Goal: Task Accomplishment & Management: Use online tool/utility

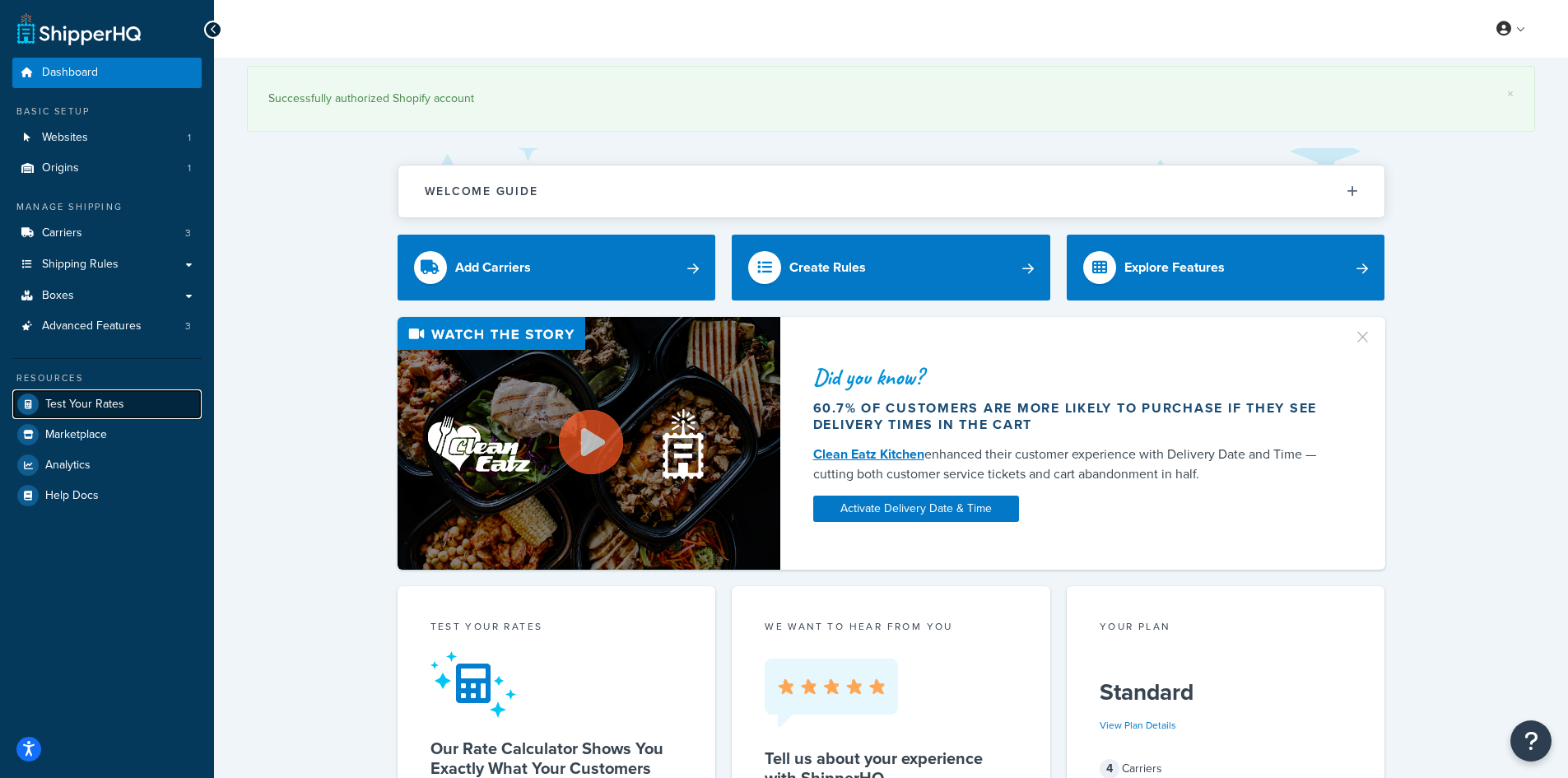
click at [93, 410] on span "Test Your Rates" at bounding box center [85, 404] width 79 height 14
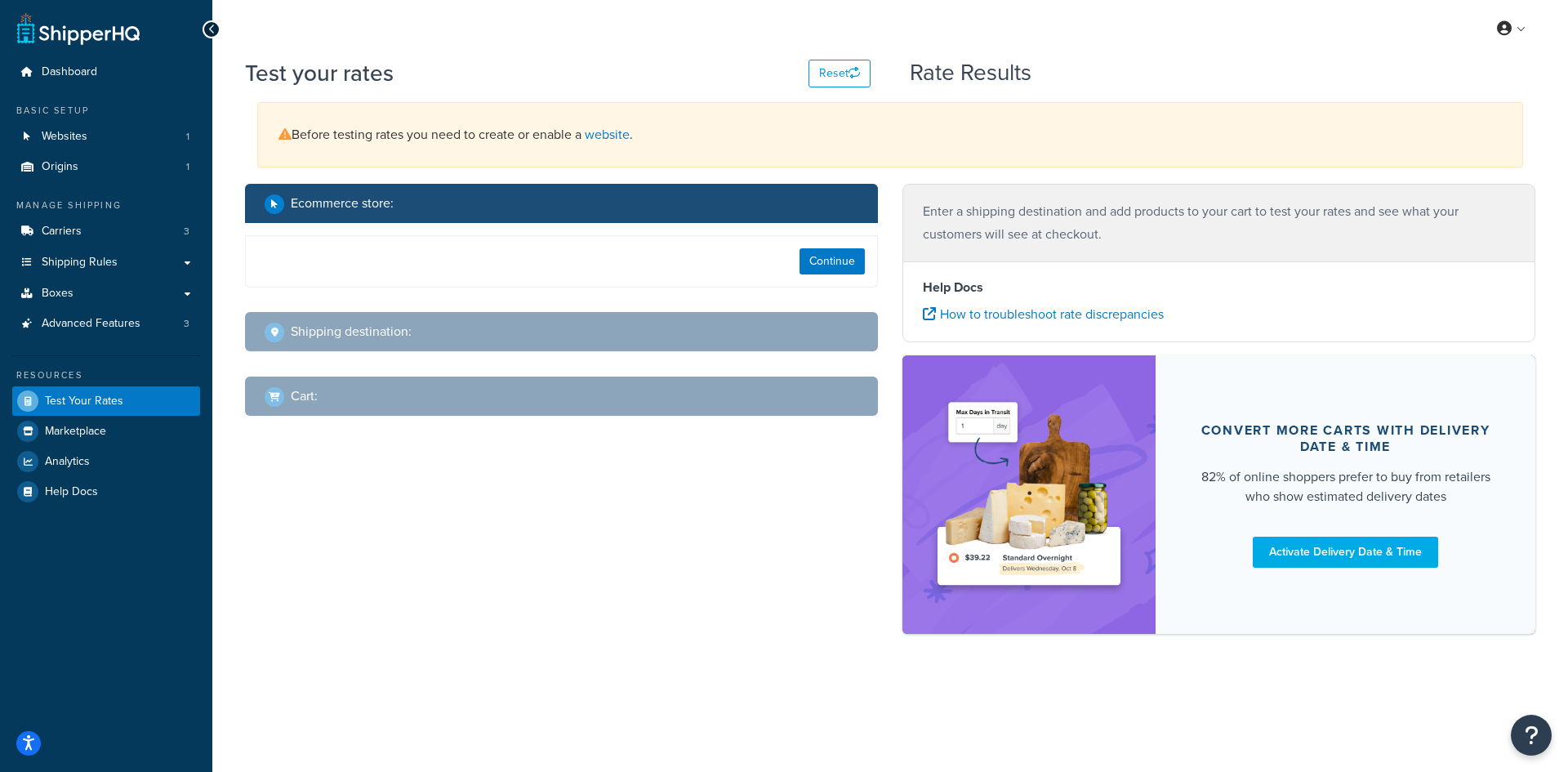
select select "[GEOGRAPHIC_DATA]"
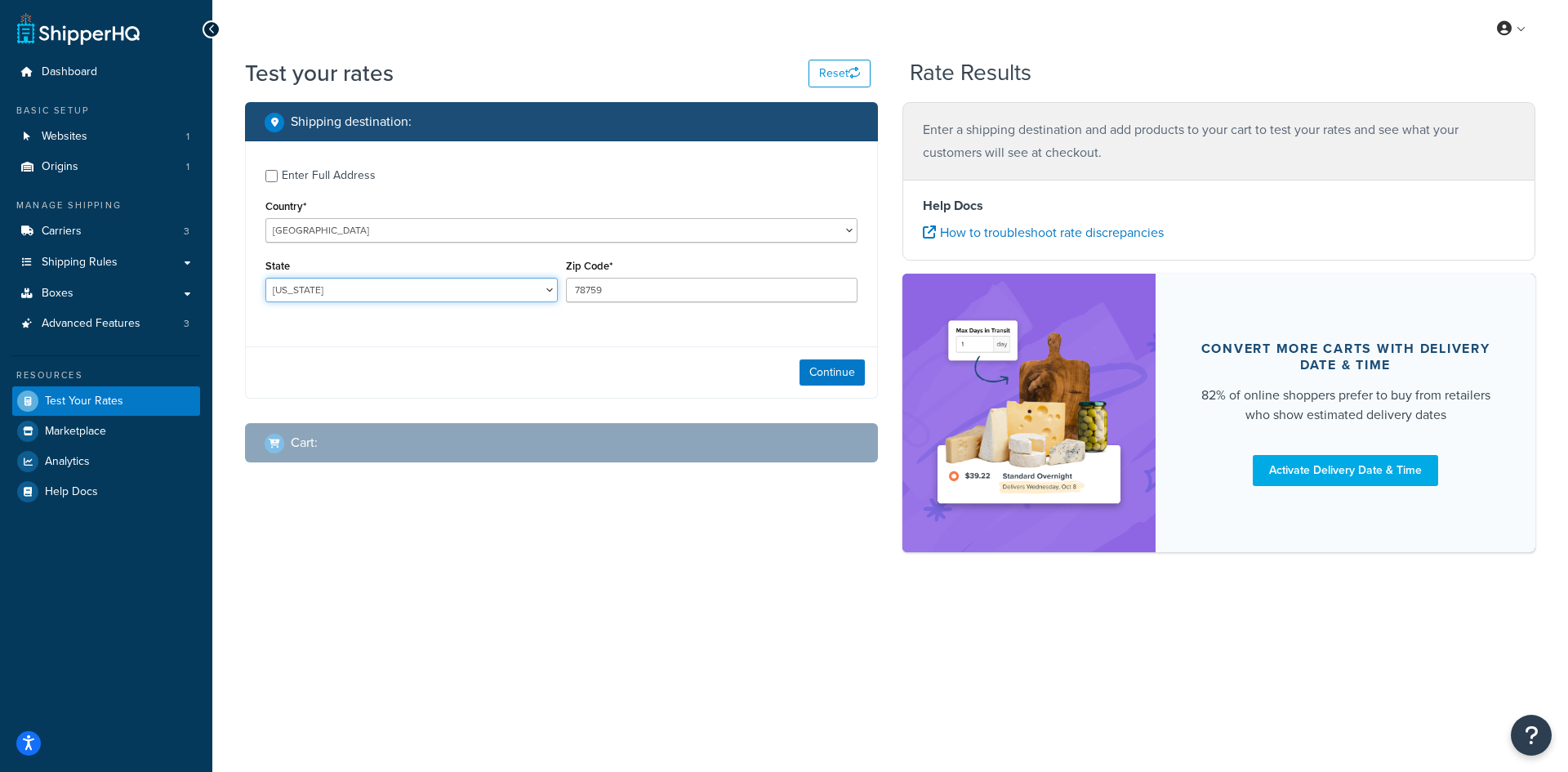
drag, startPoint x: 554, startPoint y: 280, endPoint x: 578, endPoint y: 279, distance: 24.0
click at [554, 280] on select "[US_STATE] [US_STATE] [US_STATE] [US_STATE] [US_STATE] Armed Forces Americas Ar…" at bounding box center [411, 290] width 292 height 25
click at [619, 290] on input "78759" at bounding box center [711, 290] width 292 height 25
paste input "46060"
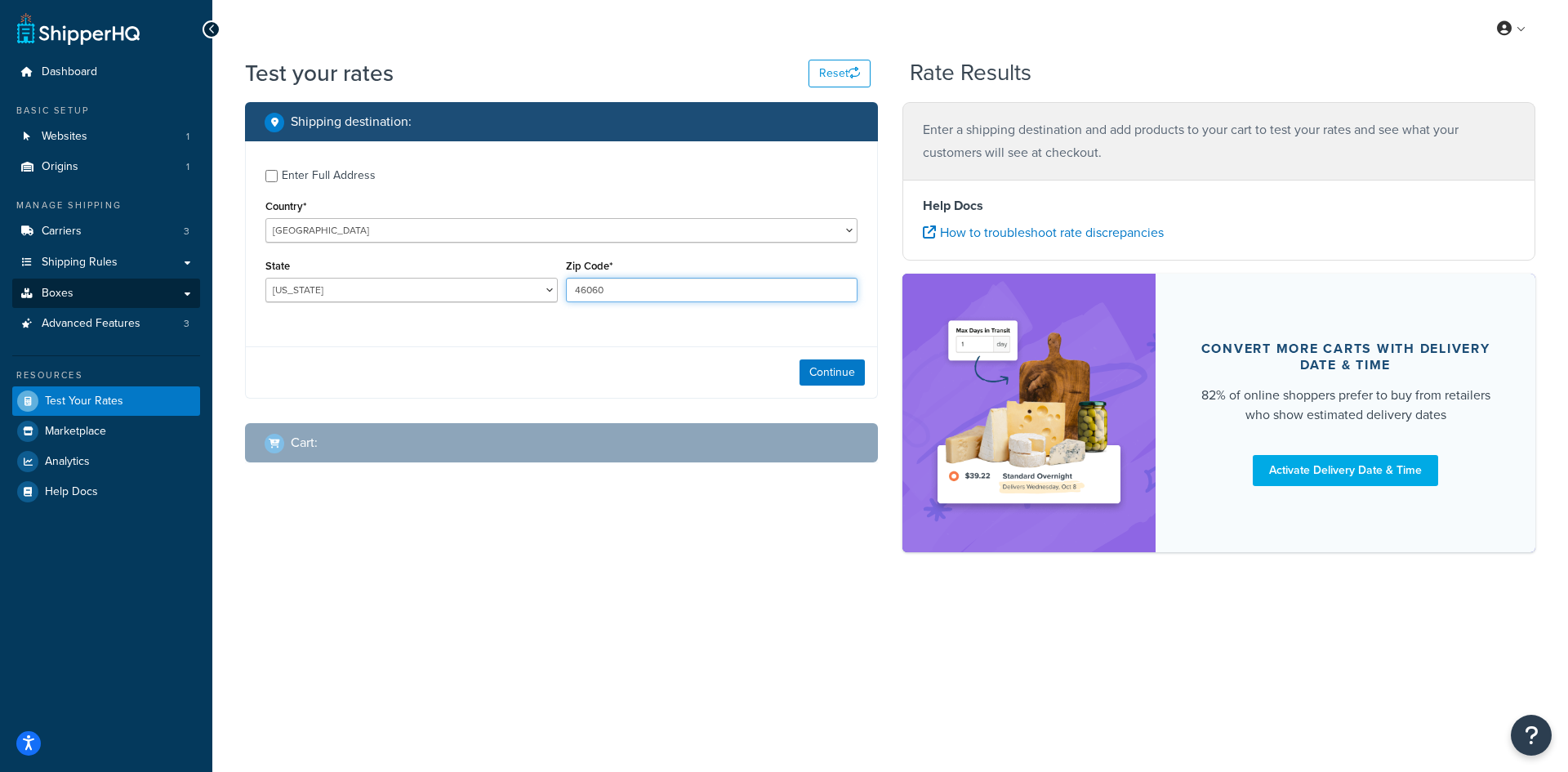
type input "46060"
click at [282, 292] on select "[US_STATE] [US_STATE] [US_STATE] [US_STATE] [US_STATE] Armed Forces Americas Ar…" at bounding box center [411, 290] width 292 height 25
select select "IN"
click at [265, 278] on select "[US_STATE] [US_STATE] [US_STATE] [US_STATE] [US_STATE] Armed Forces Americas Ar…" at bounding box center [411, 290] width 292 height 25
click at [836, 382] on button "Continue" at bounding box center [832, 372] width 65 height 26
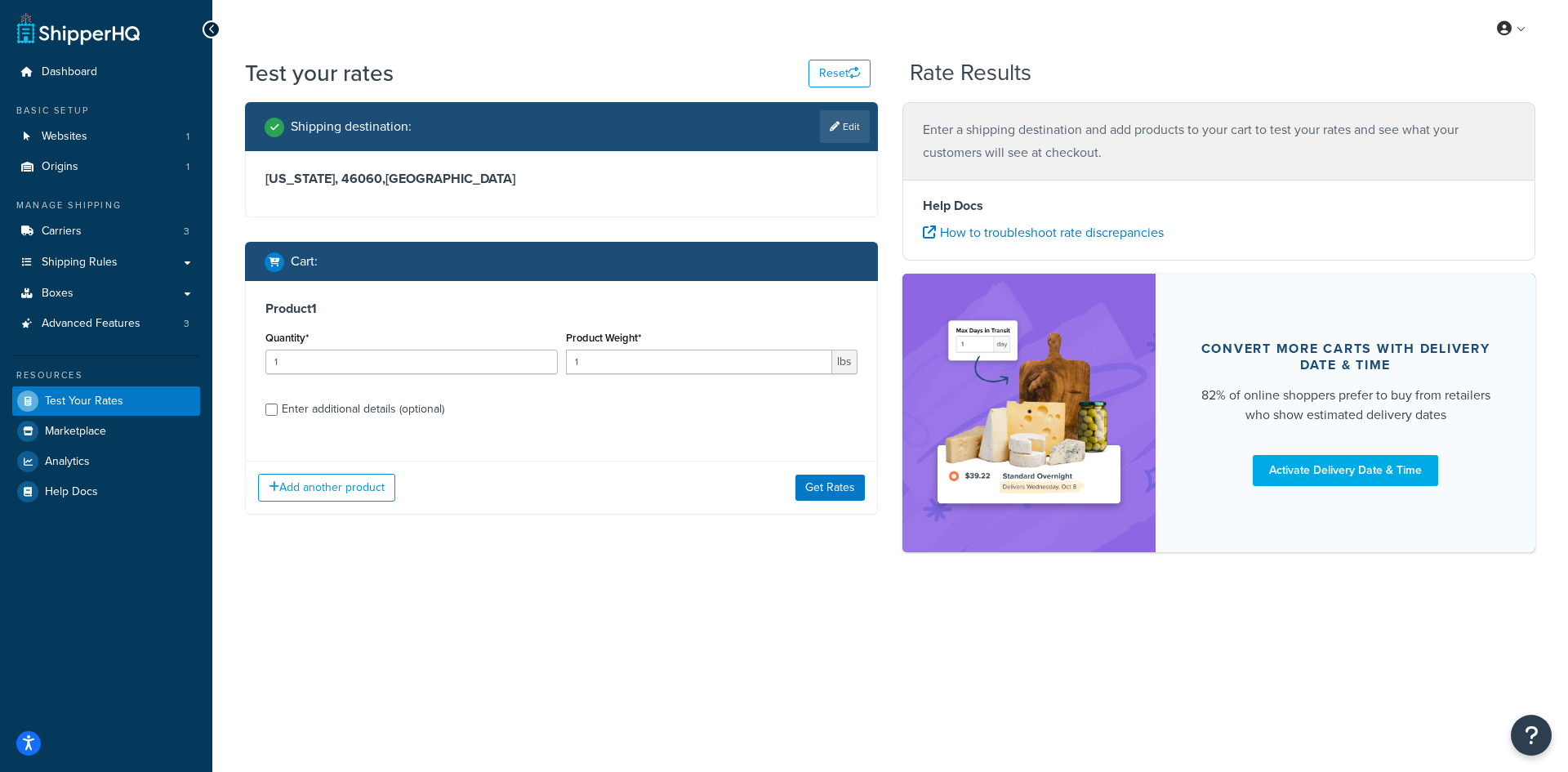
click at [282, 342] on label "Quantity*" at bounding box center [286, 337] width 43 height 12
click at [282, 350] on input "1" at bounding box center [411, 362] width 292 height 25
type input "100"
click at [690, 376] on div "Product Weight* 1 lbs" at bounding box center [712, 356] width 301 height 59
click at [685, 362] on input "1" at bounding box center [699, 362] width 267 height 25
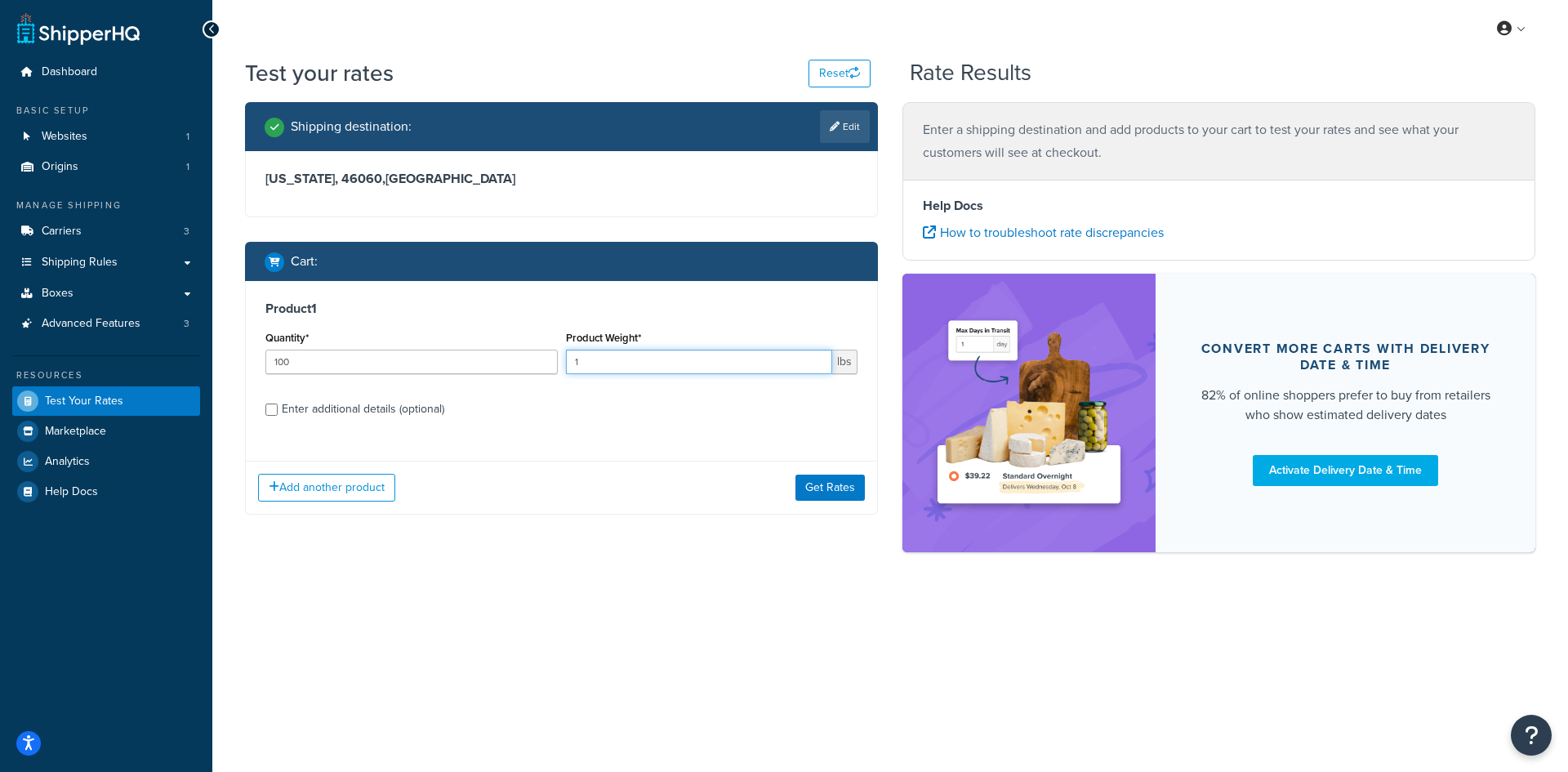
click at [685, 362] on input "1" at bounding box center [699, 362] width 267 height 25
type input "0.60"
click at [809, 471] on div "Add another product Get Rates" at bounding box center [561, 487] width 631 height 53
click at [808, 491] on button "Get Rates" at bounding box center [830, 488] width 70 height 26
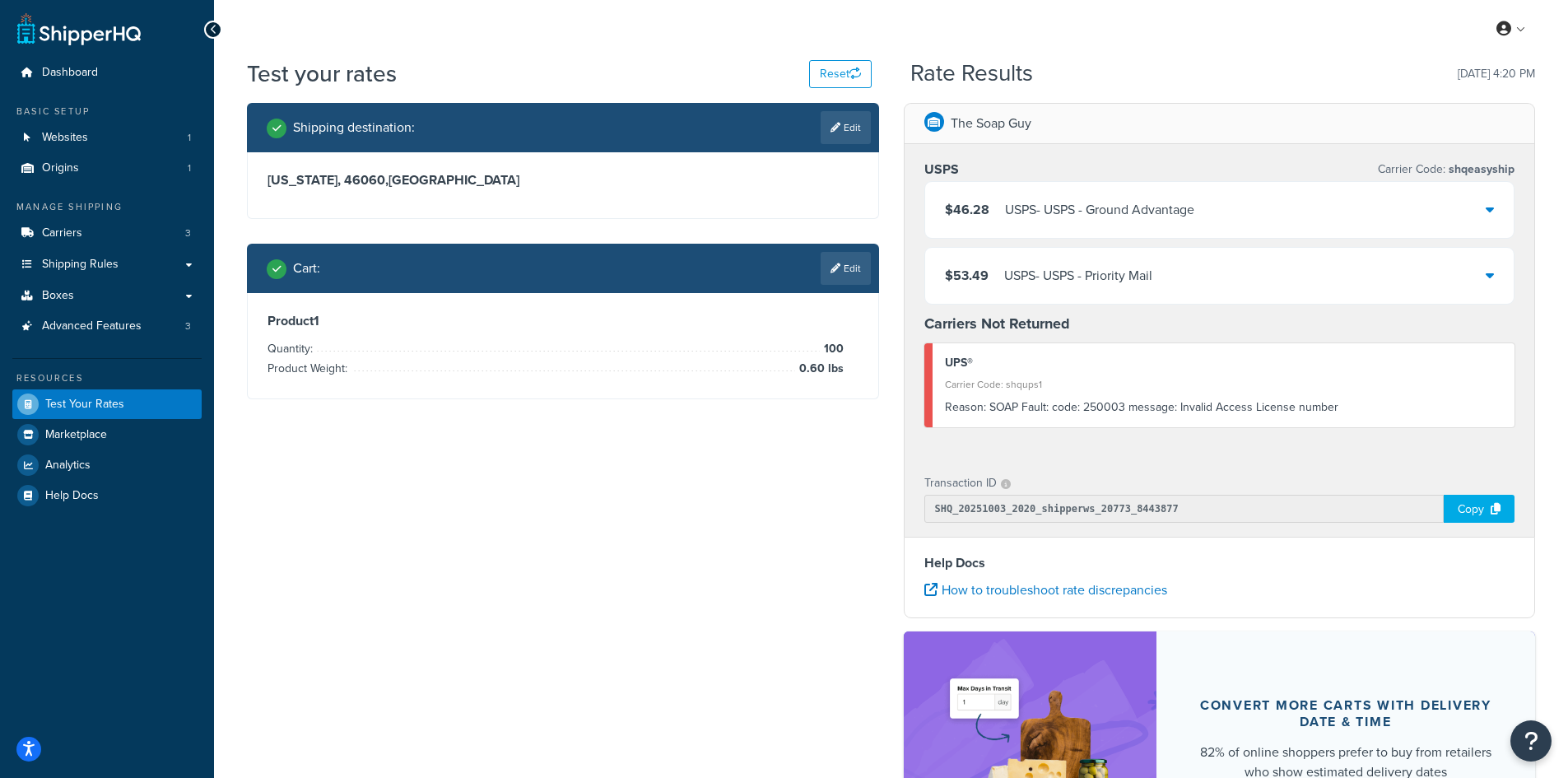
click at [1221, 405] on div "Reason: SOAP Fault: code: 250003 message: Invalid Access License number" at bounding box center [1224, 407] width 558 height 23
click at [1119, 205] on div "USPS - USPS - Ground Advantage" at bounding box center [1099, 210] width 189 height 23
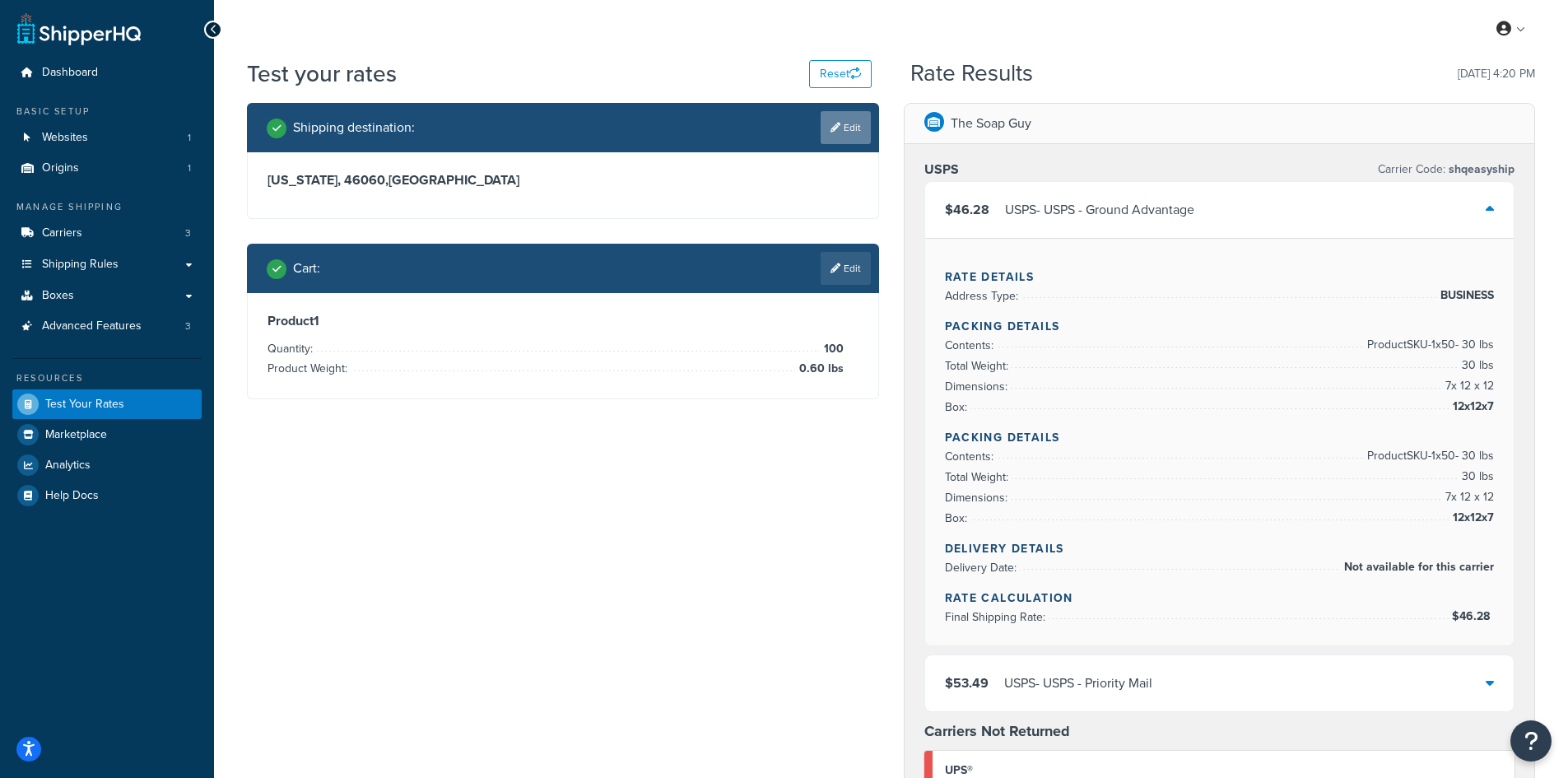
click at [868, 138] on link "Edit" at bounding box center [845, 127] width 50 height 33
select select "IN"
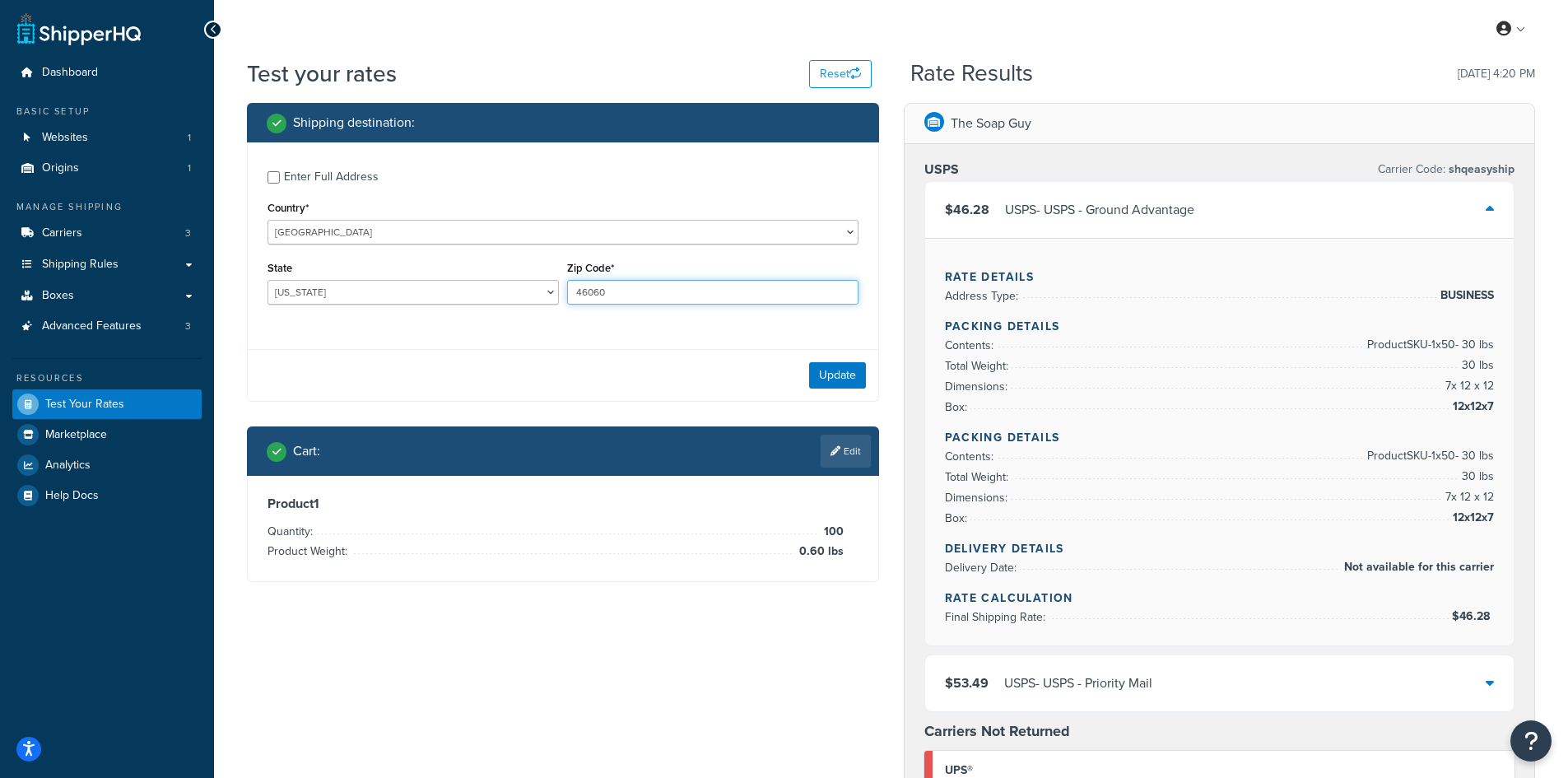
click at [625, 283] on input "46060" at bounding box center [713, 292] width 291 height 25
paste input "9894"
type input "98940"
click at [294, 275] on div "State [US_STATE] [US_STATE] [US_STATE] [US_STATE] [US_STATE] Armed Forces Ameri…" at bounding box center [413, 280] width 291 height 47
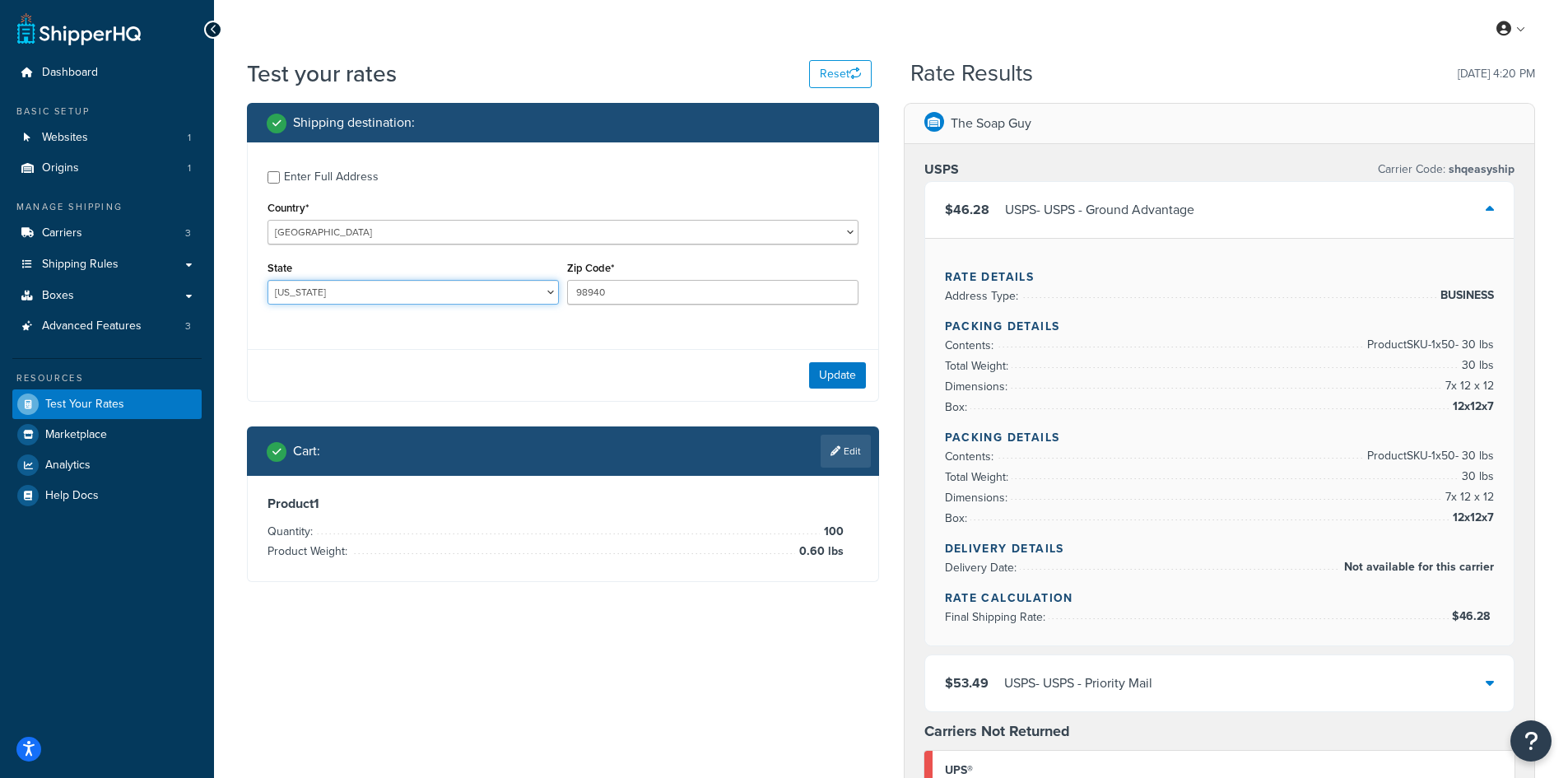
click at [302, 294] on select "[US_STATE] [US_STATE] [US_STATE] [US_STATE] [US_STATE] Armed Forces Americas Ar…" at bounding box center [413, 292] width 291 height 25
select select "WA"
click at [267, 280] on select "[US_STATE] [US_STATE] [US_STATE] [US_STATE] [US_STATE] Armed Forces Americas Ar…" at bounding box center [413, 292] width 291 height 25
click at [844, 369] on button "Update" at bounding box center [837, 375] width 57 height 26
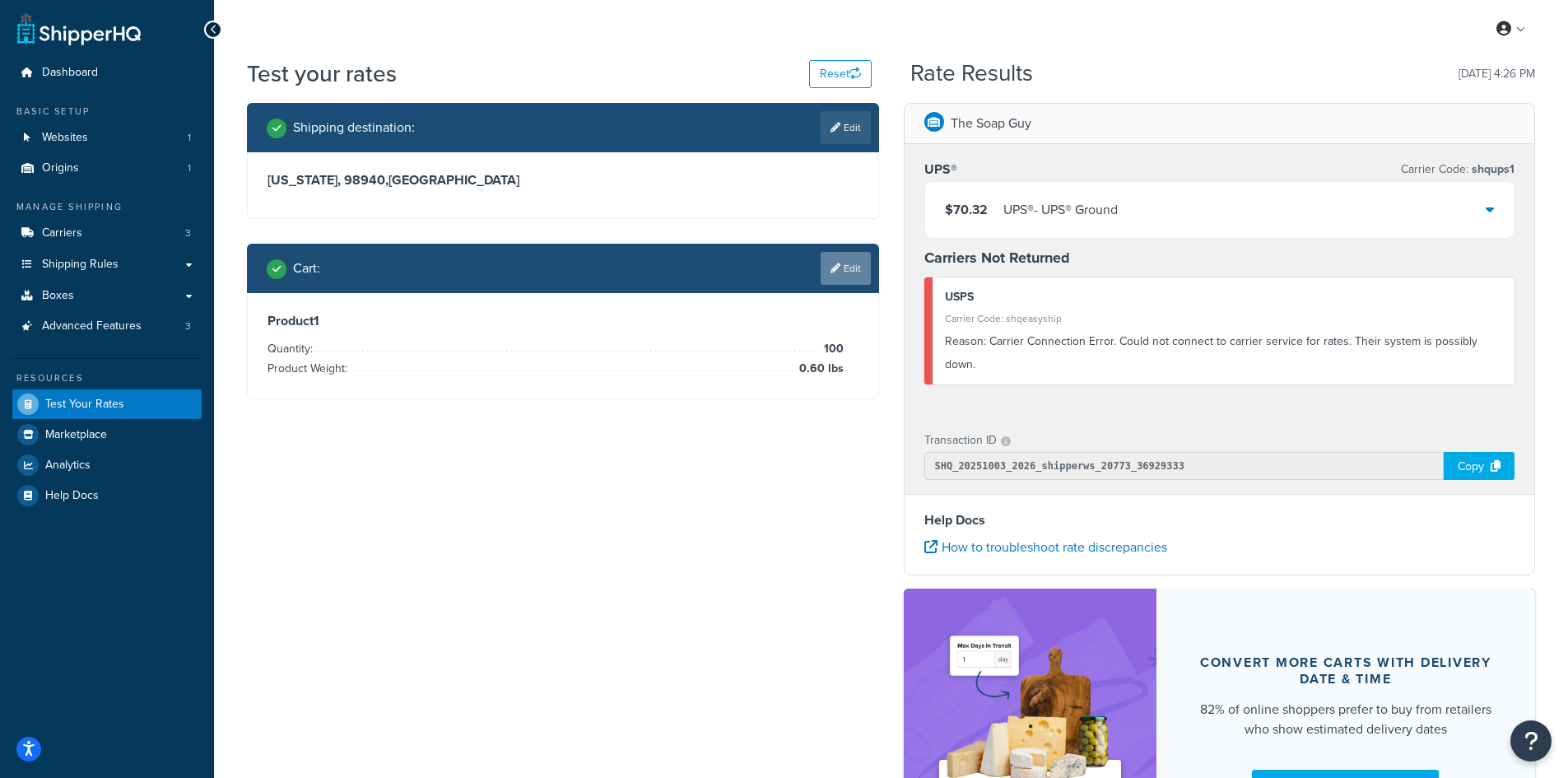
click at [839, 257] on link "Edit" at bounding box center [845, 268] width 50 height 33
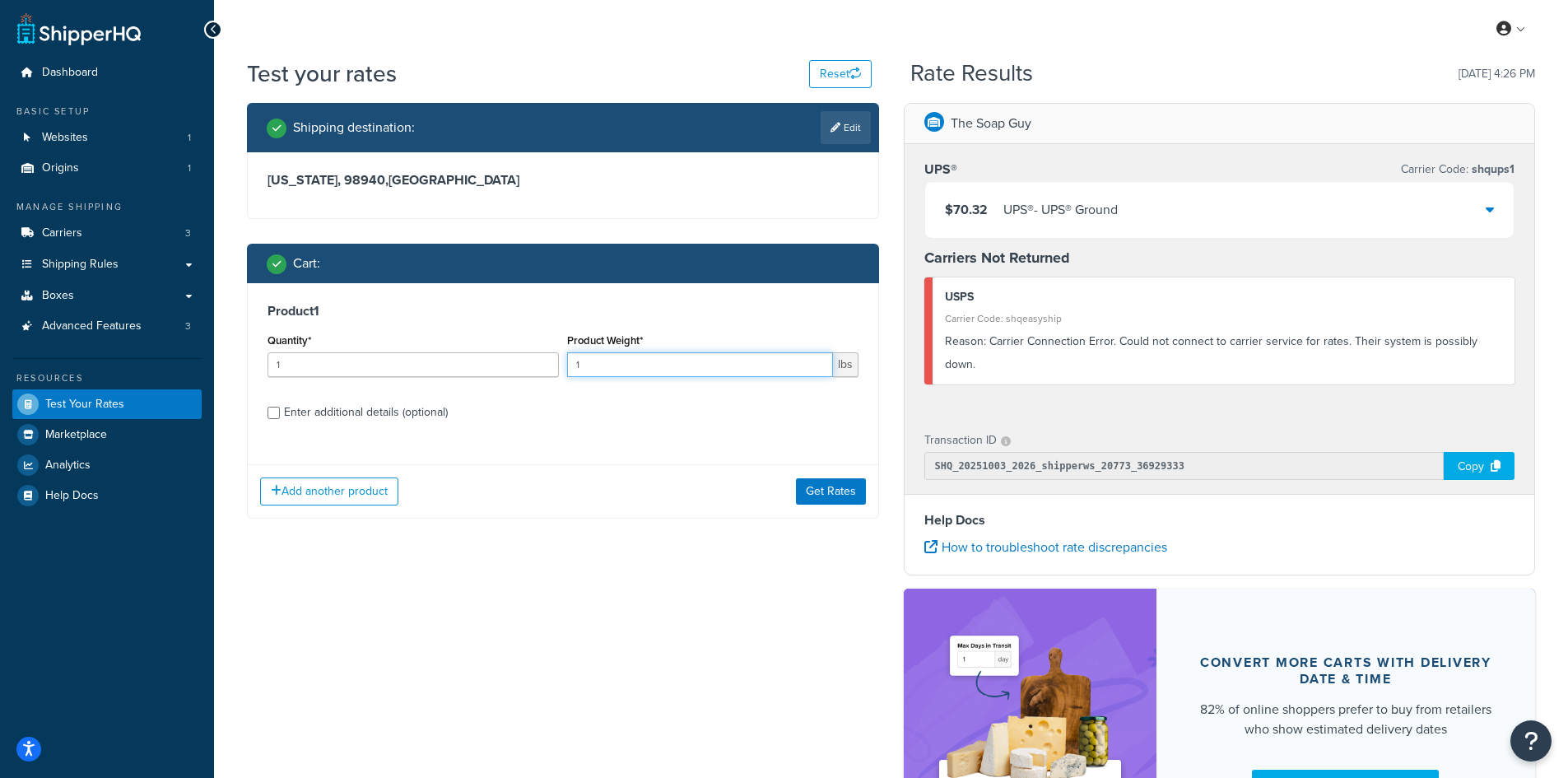
click at [663, 357] on input "1" at bounding box center [701, 365] width 266 height 25
drag, startPoint x: 663, startPoint y: 357, endPoint x: 484, endPoint y: 365, distance: 179.2
click at [484, 365] on div "Quantity* 1 Product Weight* 1 lbs" at bounding box center [563, 359] width 599 height 60
click at [456, 368] on input "1" at bounding box center [413, 365] width 291 height 25
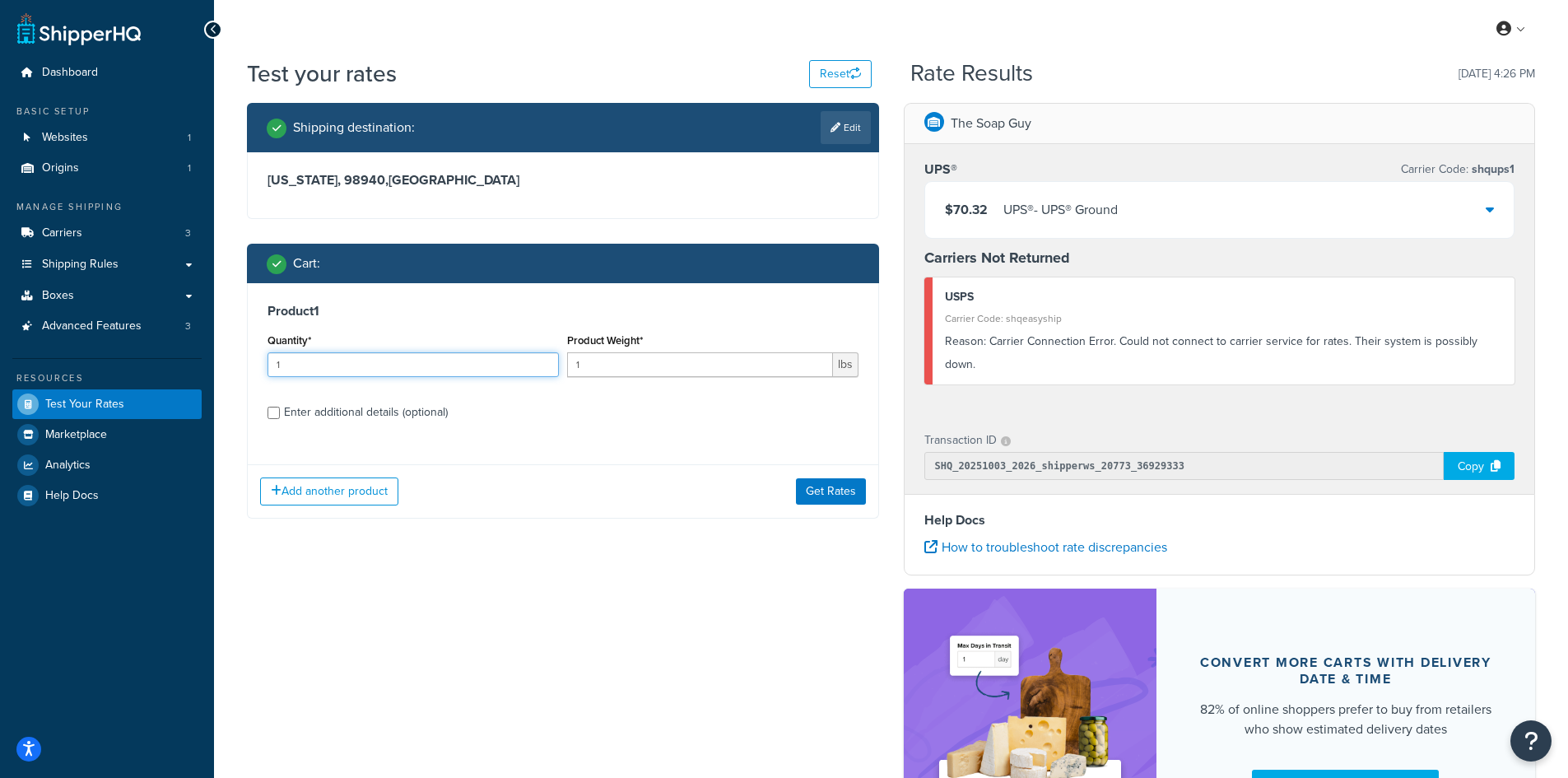
click at [456, 368] on input "1" at bounding box center [413, 365] width 291 height 25
click at [611, 375] on input "1" at bounding box center [701, 365] width 266 height 25
drag, startPoint x: 598, startPoint y: 375, endPoint x: 560, endPoint y: 375, distance: 38.0
click at [560, 375] on div "Quantity* 1 Product Weight* 1 lbs" at bounding box center [563, 359] width 599 height 60
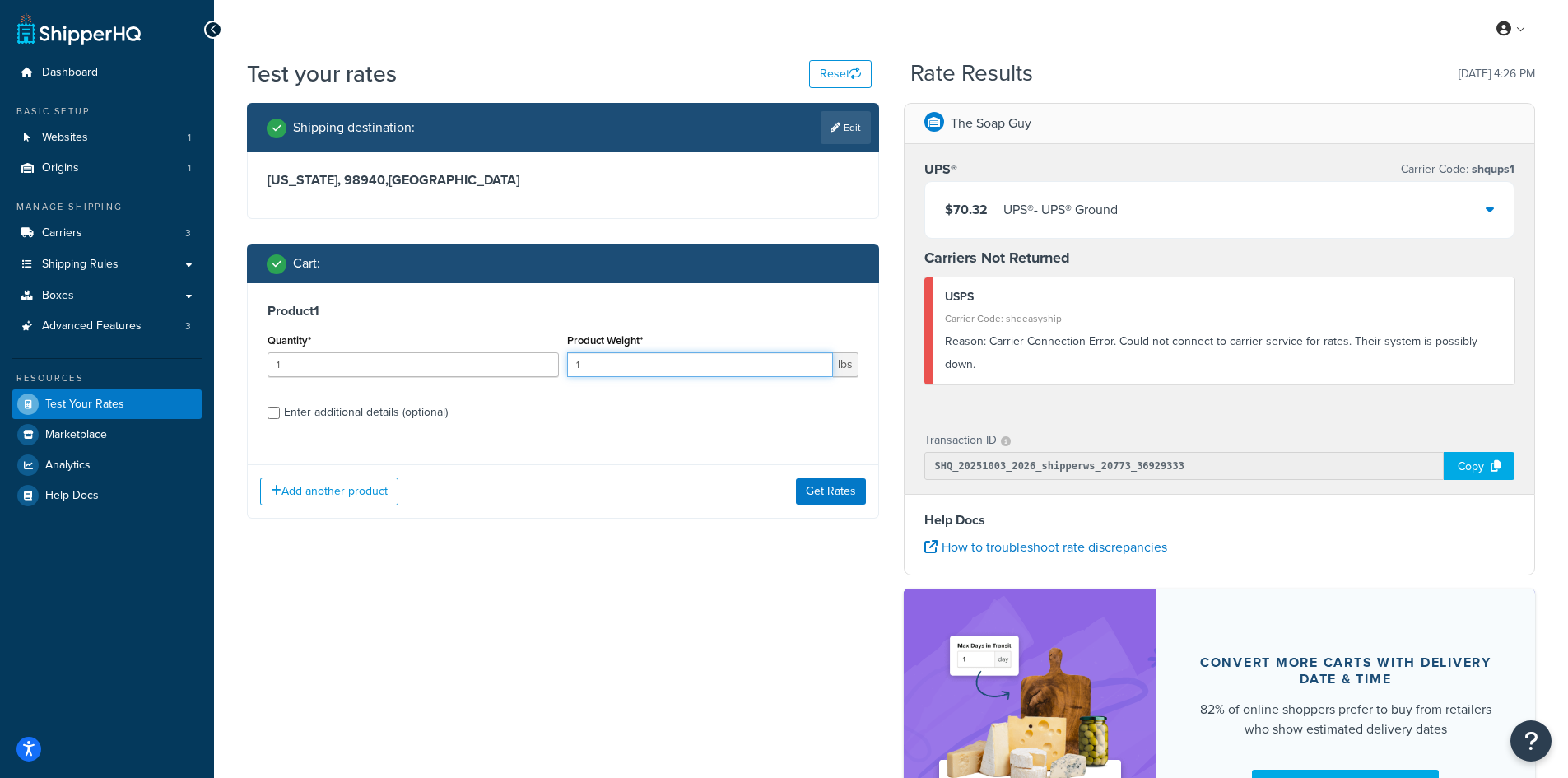
paste input ".55"
type input "1.55"
click at [456, 359] on input "1" at bounding box center [413, 365] width 291 height 25
type input "100"
click at [806, 493] on button "Get Rates" at bounding box center [831, 491] width 70 height 26
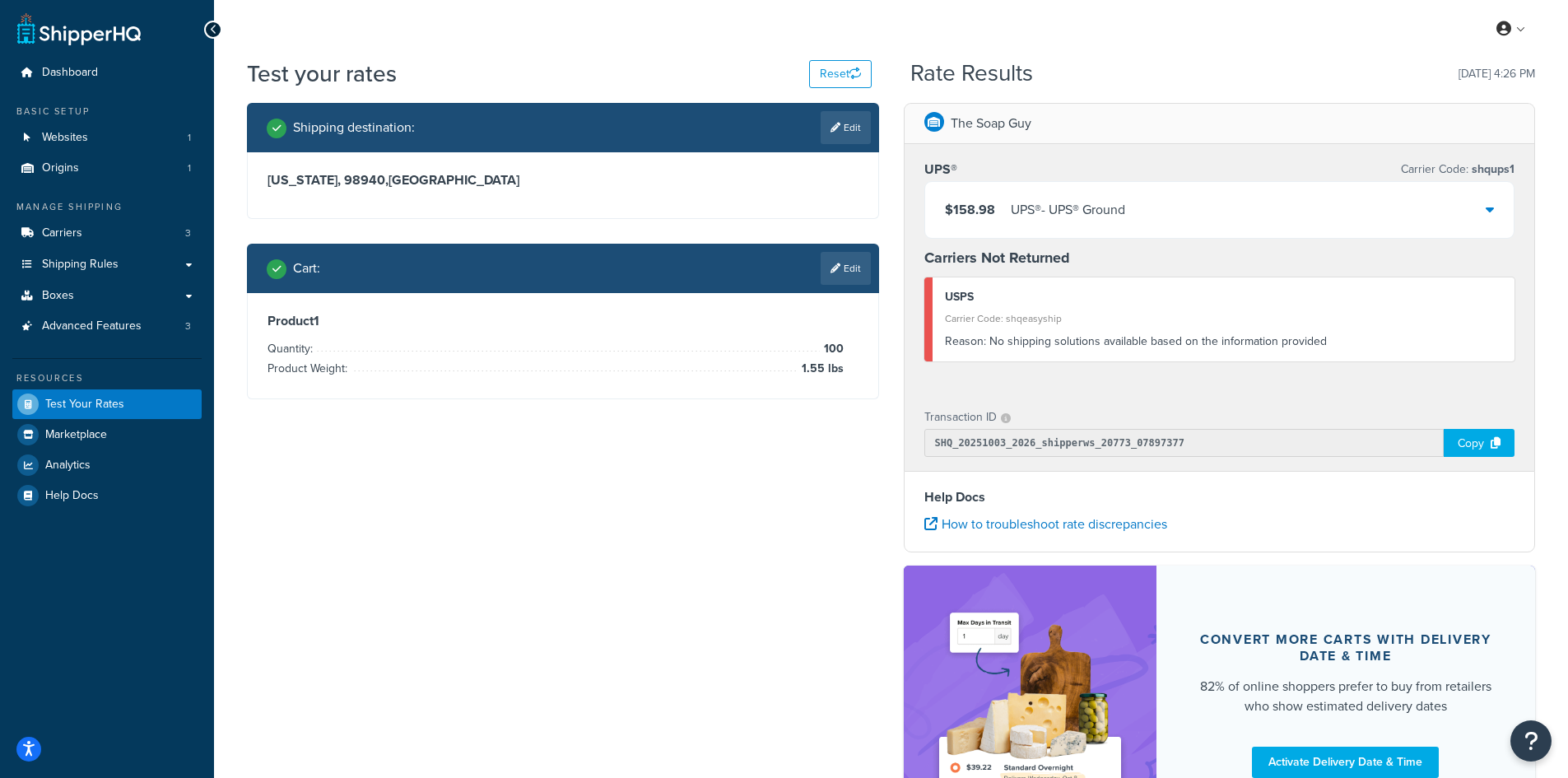
click at [1415, 215] on div "$158.98 UPS® - UPS® Ground" at bounding box center [1220, 210] width 590 height 56
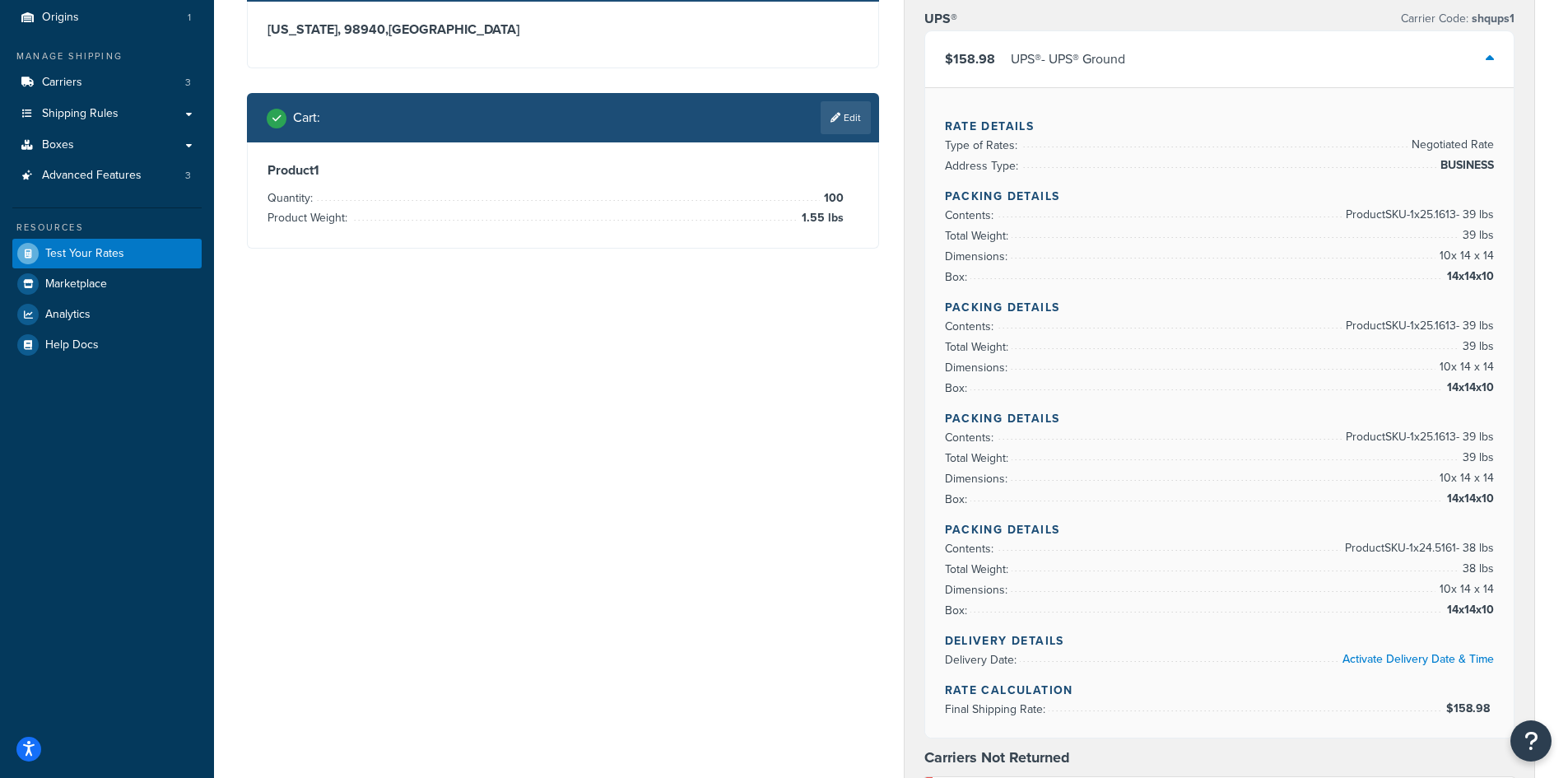
scroll to position [165, 0]
